Goal: Task Accomplishment & Management: Use online tool/utility

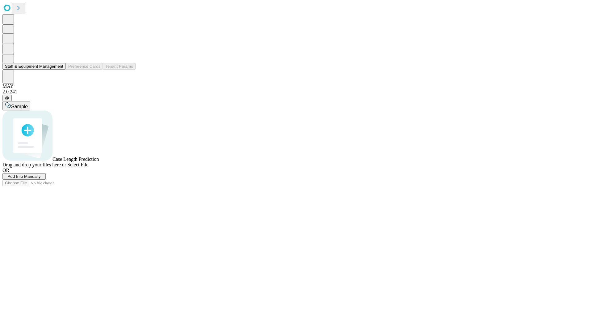
click at [59, 70] on button "Staff & Equipment Management" at bounding box center [33, 66] width 63 height 6
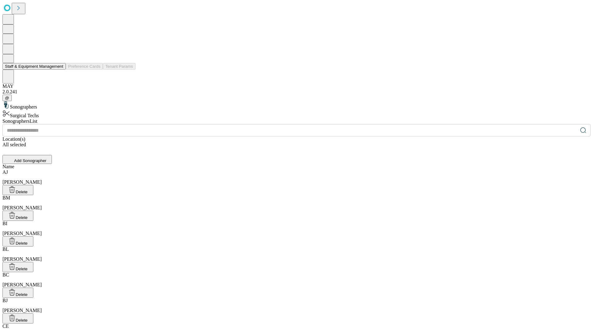
click at [59, 70] on button "Staff & Equipment Management" at bounding box center [33, 66] width 63 height 6
